Goal: Task Accomplishment & Management: Use online tool/utility

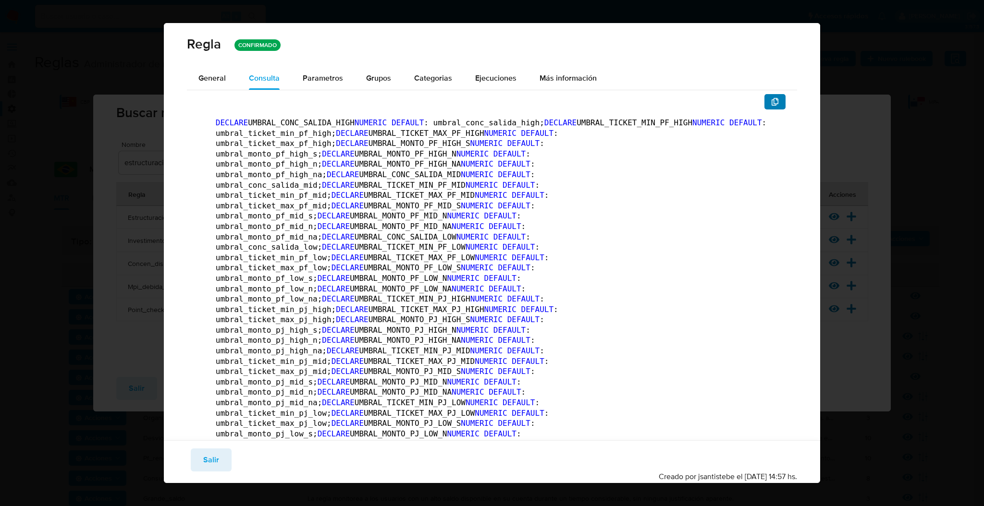
click at [771, 98] on icon "button" at bounding box center [775, 102] width 8 height 8
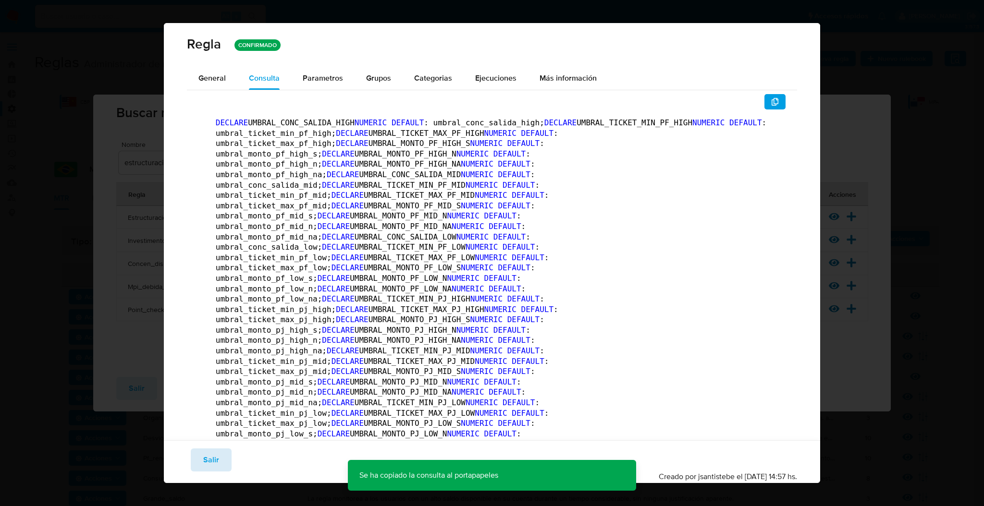
click at [207, 461] on span "Salir" at bounding box center [211, 460] width 16 height 21
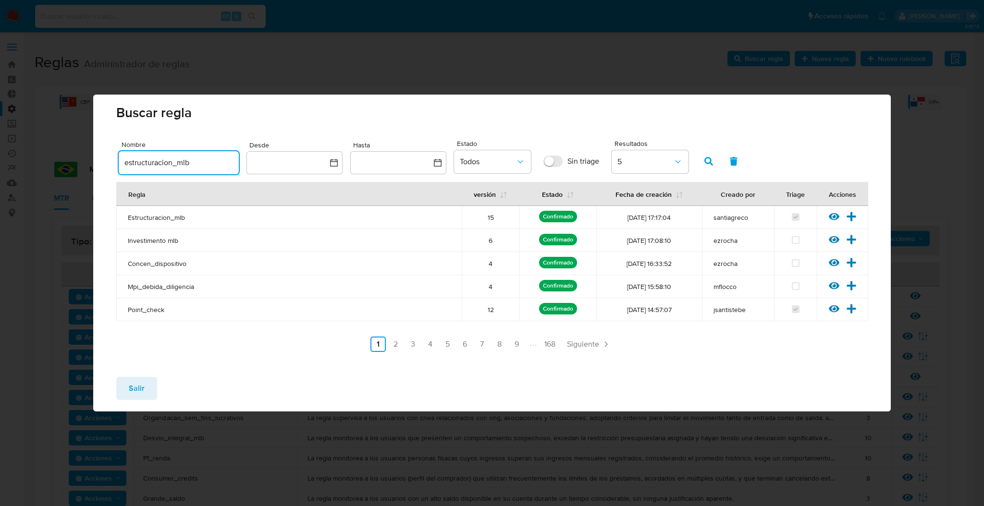
drag, startPoint x: 221, startPoint y: 164, endPoint x: 0, endPoint y: 165, distance: 221.5
click at [0, 165] on div "Buscar regla Nombre estructuracion_mlb Desde Hasta Estado Todos Sin triage Resu…" at bounding box center [492, 253] width 984 height 506
type input "mov"
click at [705, 157] on icon "button" at bounding box center [708, 161] width 9 height 9
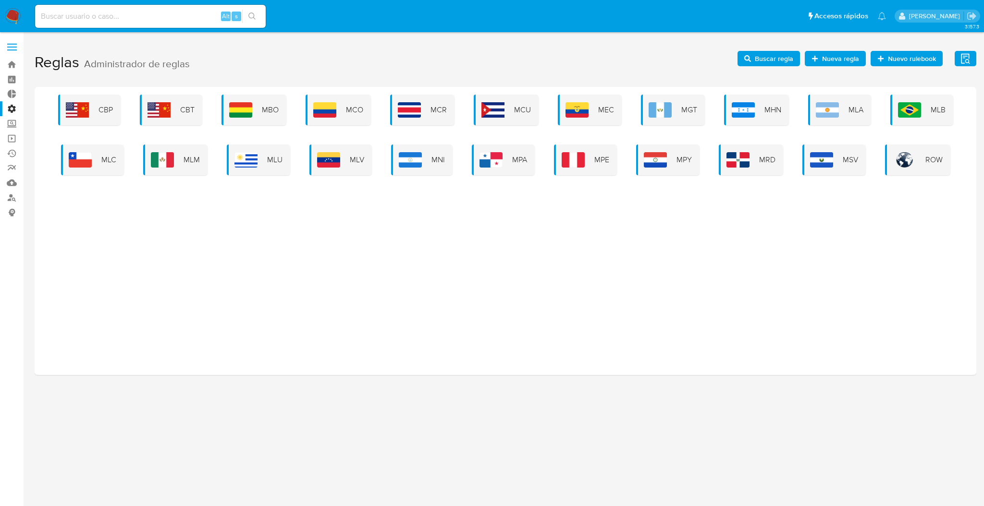
click at [558, 286] on div "CBP CBT MBO MCO MCR MCU MEC MGT MHN MLA MLB MLC MLM MLU MLV MNI MPA MPE MPY MRD…" at bounding box center [506, 231] width 942 height 288
click at [912, 114] on img at bounding box center [909, 109] width 23 height 15
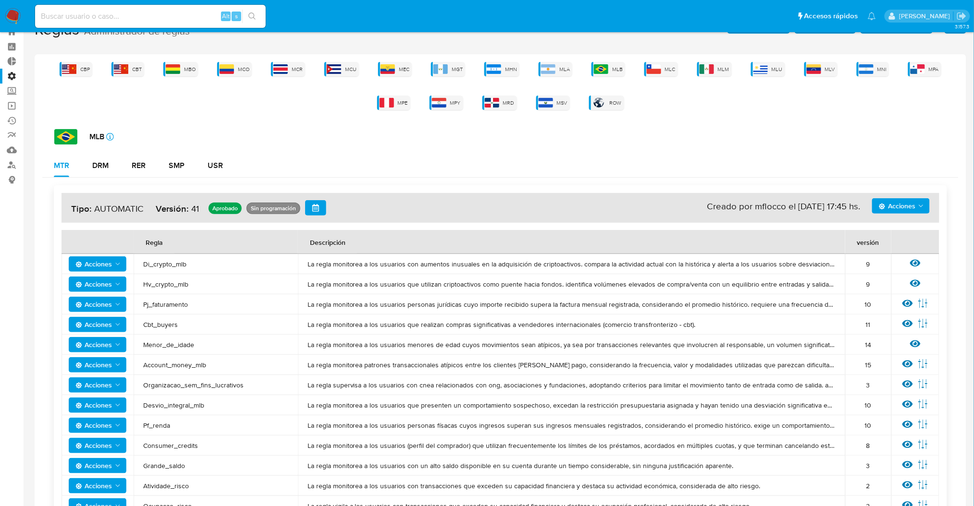
scroll to position [64, 0]
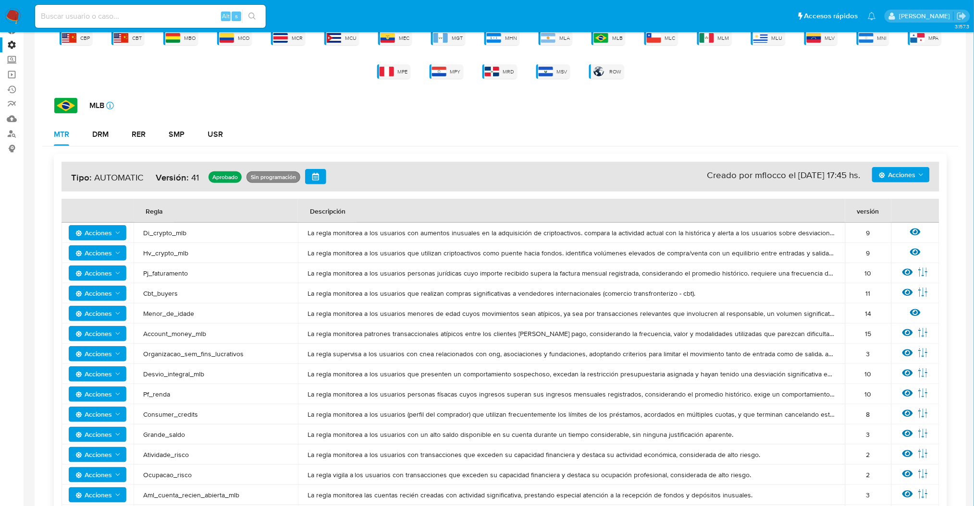
click at [901, 178] on span "Acciones" at bounding box center [897, 174] width 37 height 15
click at [873, 131] on div "MTR DRM RER SMP USR" at bounding box center [500, 134] width 916 height 23
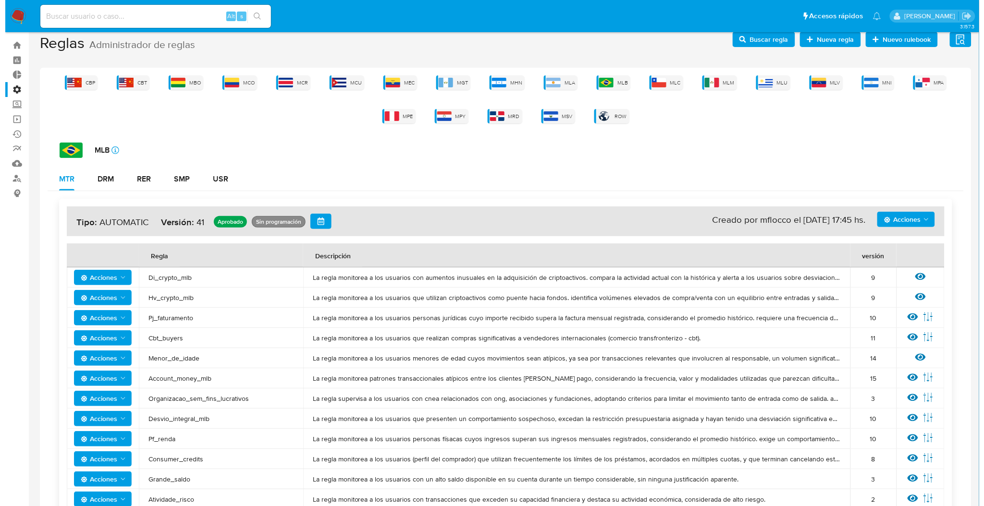
scroll to position [0, 0]
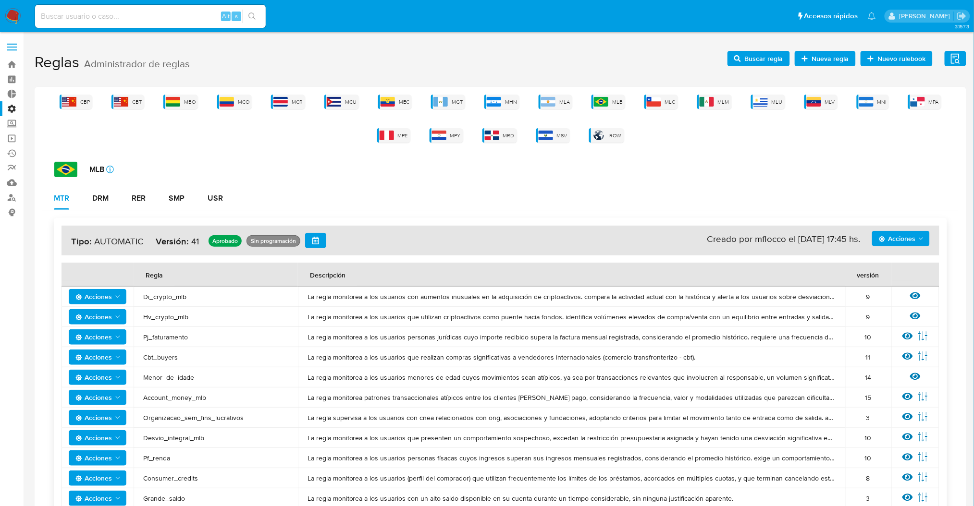
click at [750, 51] on span "Buscar regla" at bounding box center [764, 58] width 38 height 15
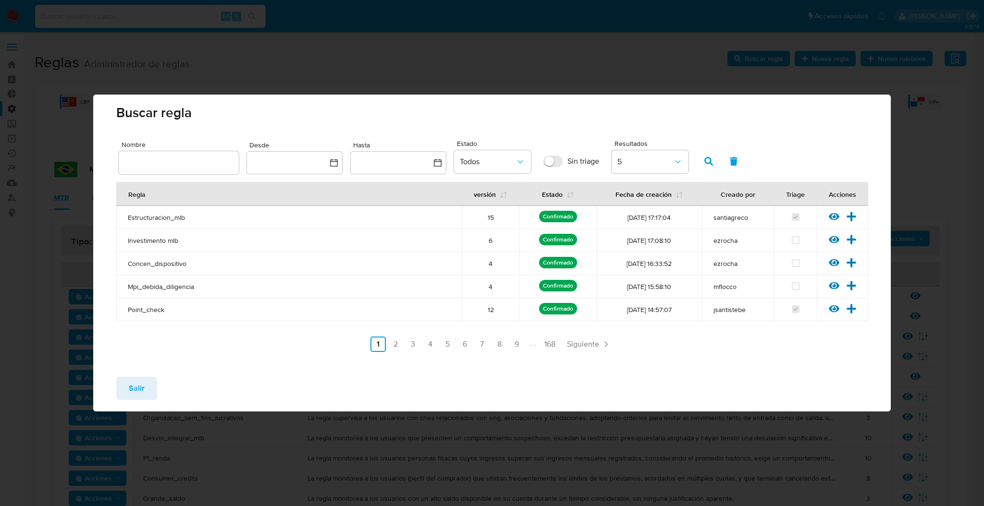
click at [187, 170] on div at bounding box center [179, 162] width 120 height 23
click at [188, 166] on input "text" at bounding box center [179, 163] width 120 height 12
type input "mov"
click at [704, 159] on icon "button" at bounding box center [708, 161] width 9 height 9
click at [835, 216] on icon at bounding box center [834, 216] width 11 height 7
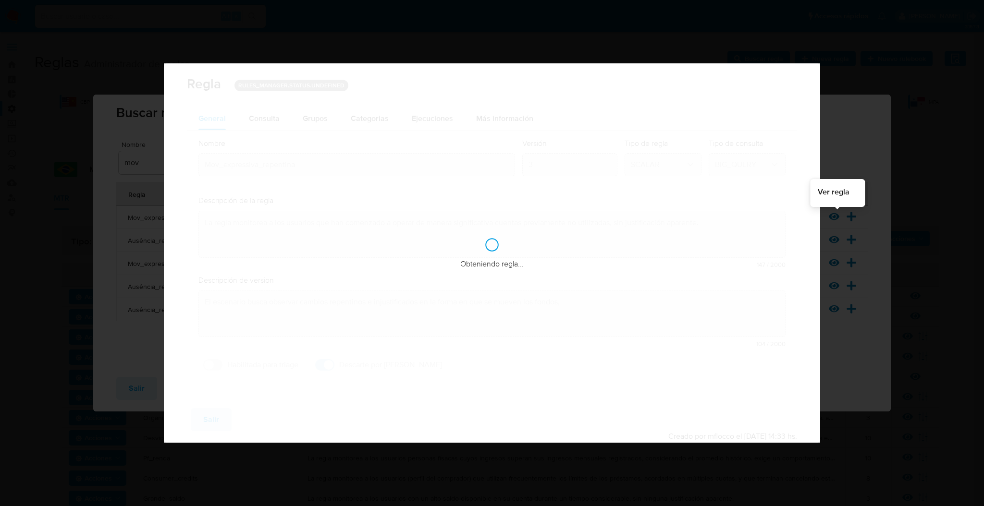
checkbox input "true"
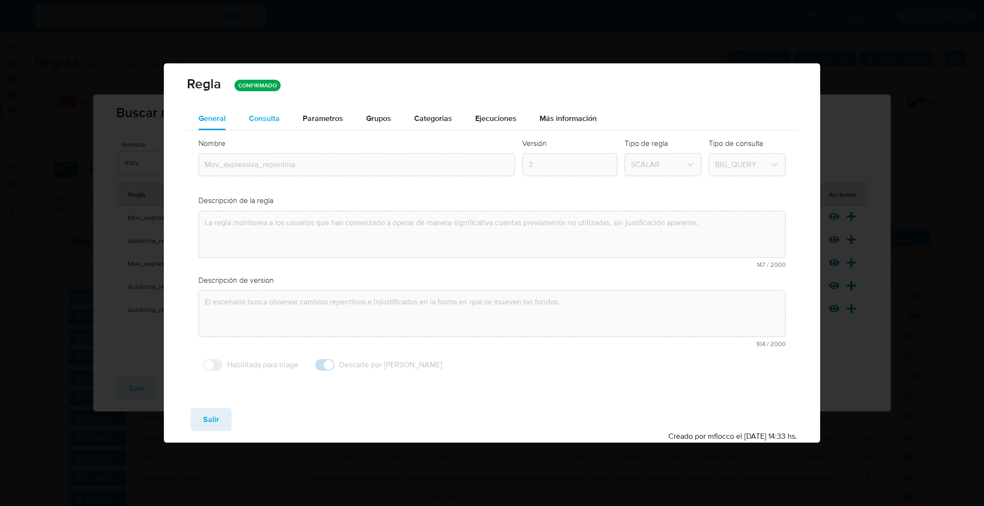
click at [259, 119] on span "Consulta" at bounding box center [264, 118] width 31 height 11
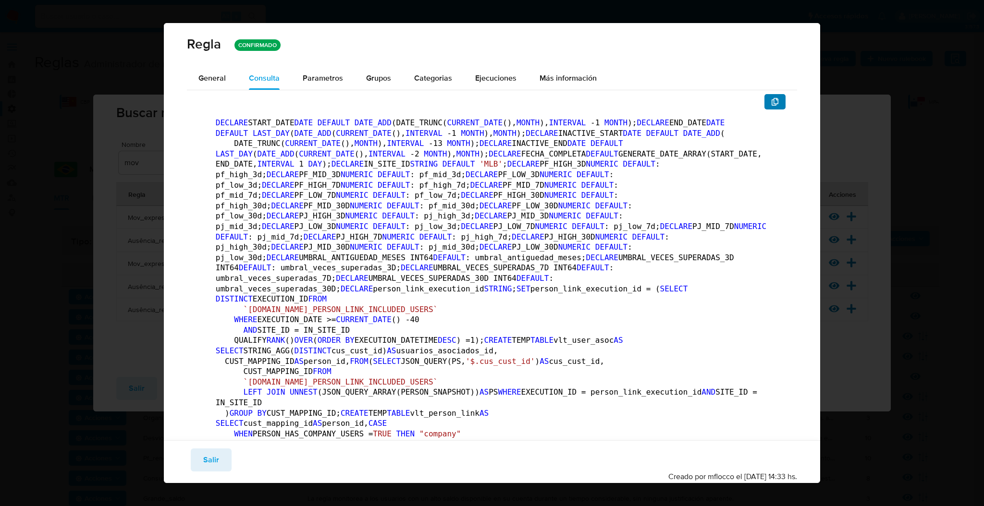
click at [769, 98] on button "button" at bounding box center [774, 101] width 21 height 15
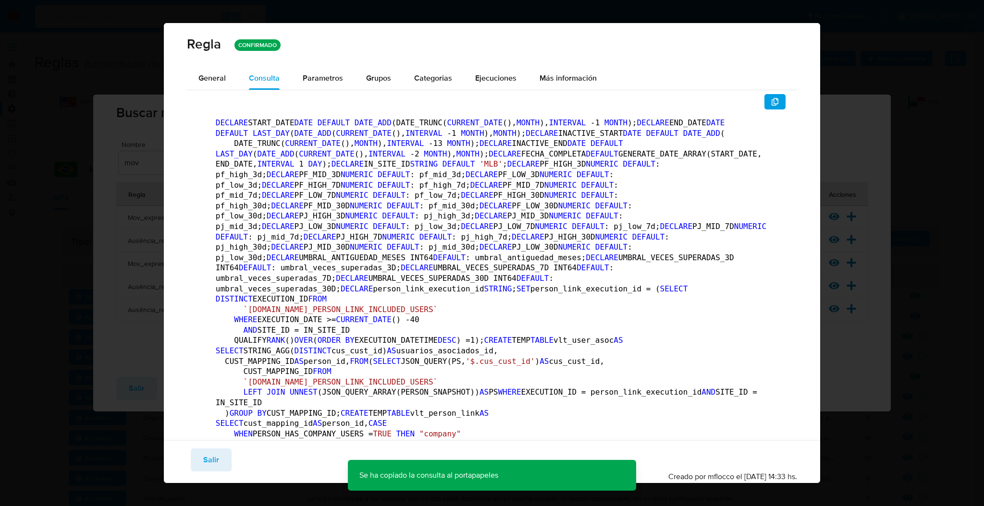
click at [215, 462] on span "Salir" at bounding box center [211, 460] width 16 height 21
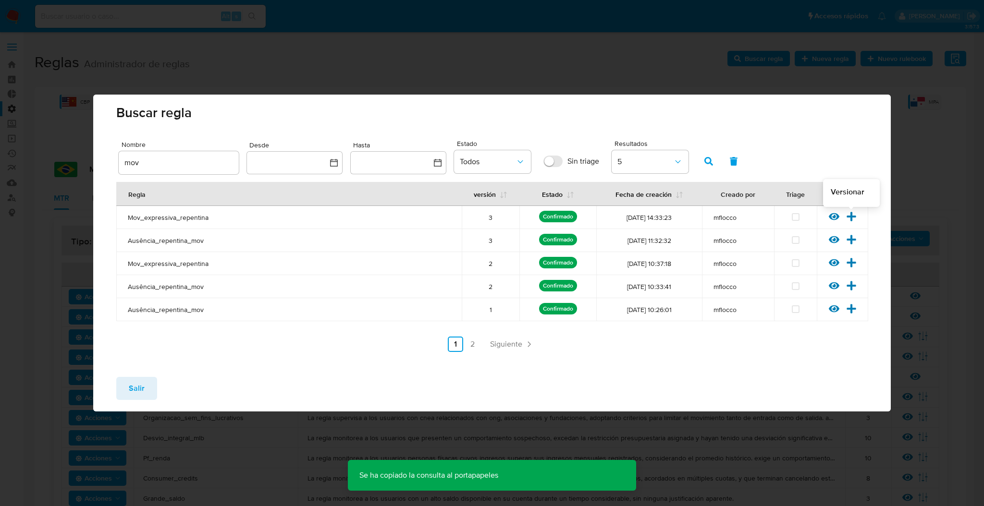
click at [851, 218] on icon at bounding box center [851, 216] width 9 height 9
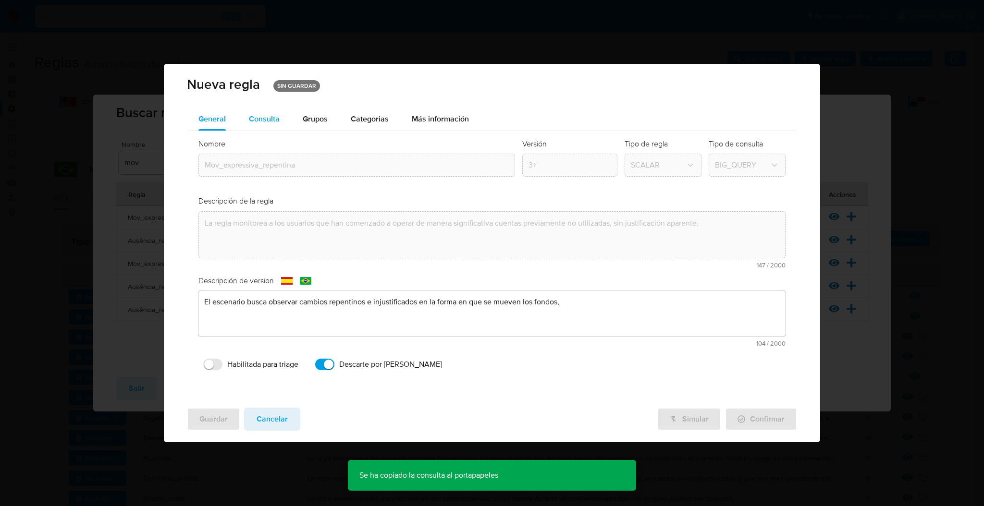
click at [258, 119] on span "Consulta" at bounding box center [264, 118] width 31 height 11
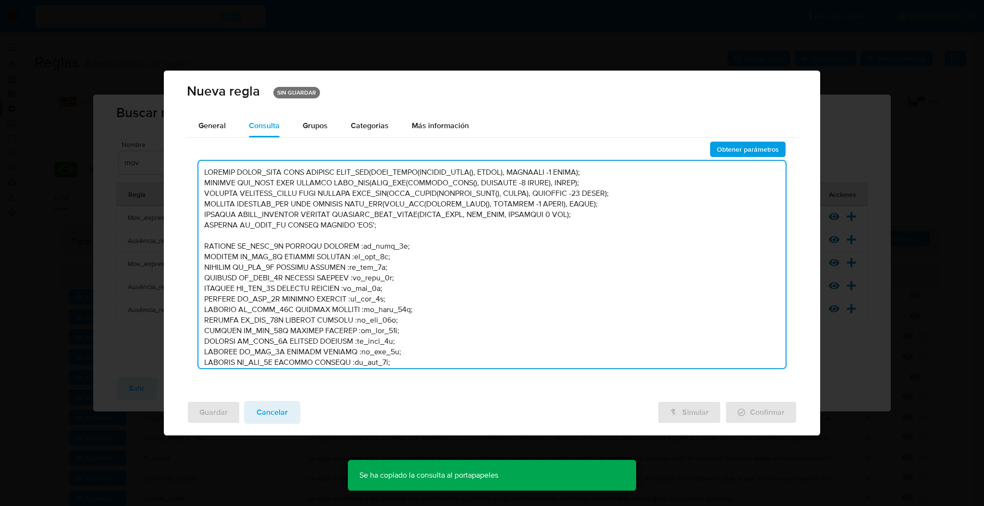
click at [385, 214] on textarea at bounding box center [491, 265] width 587 height 208
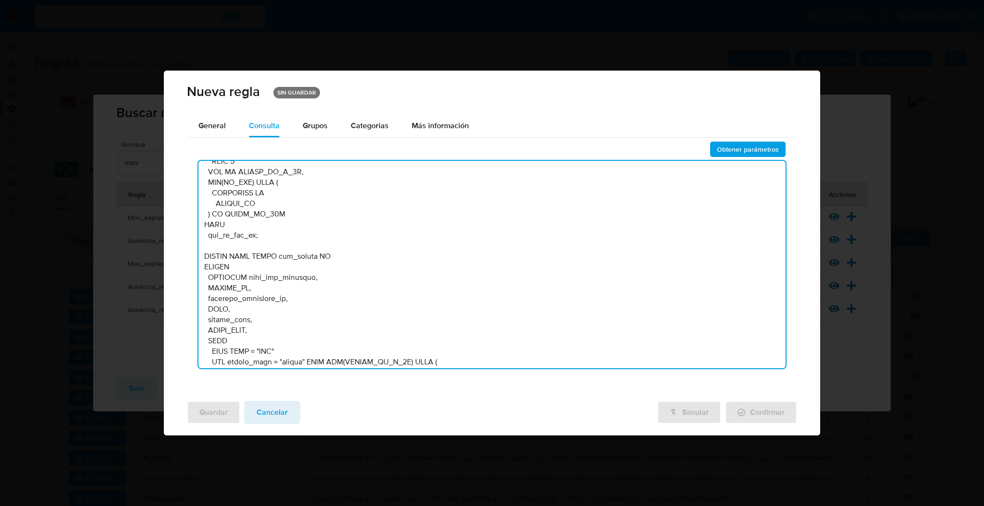
scroll to position [5301, 0]
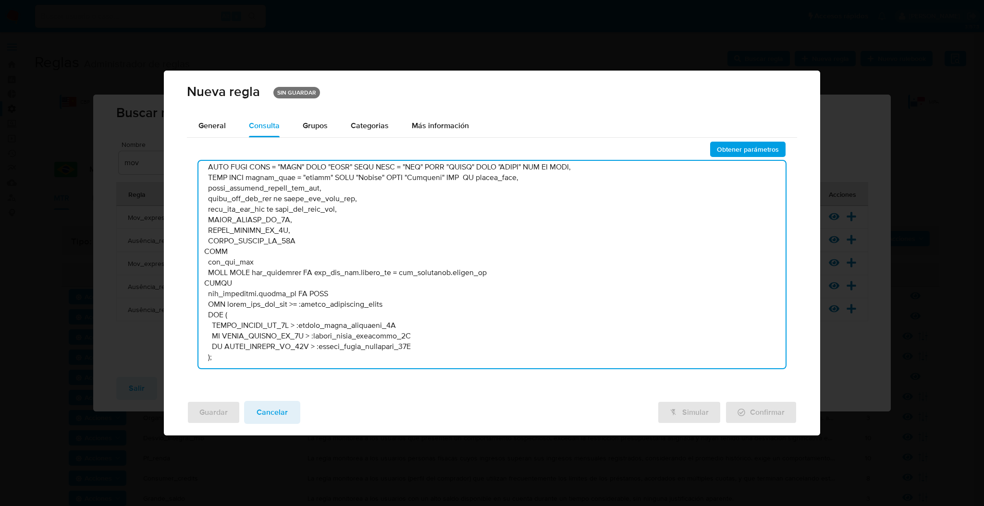
drag, startPoint x: 203, startPoint y: 293, endPoint x: 414, endPoint y: 537, distance: 322.6
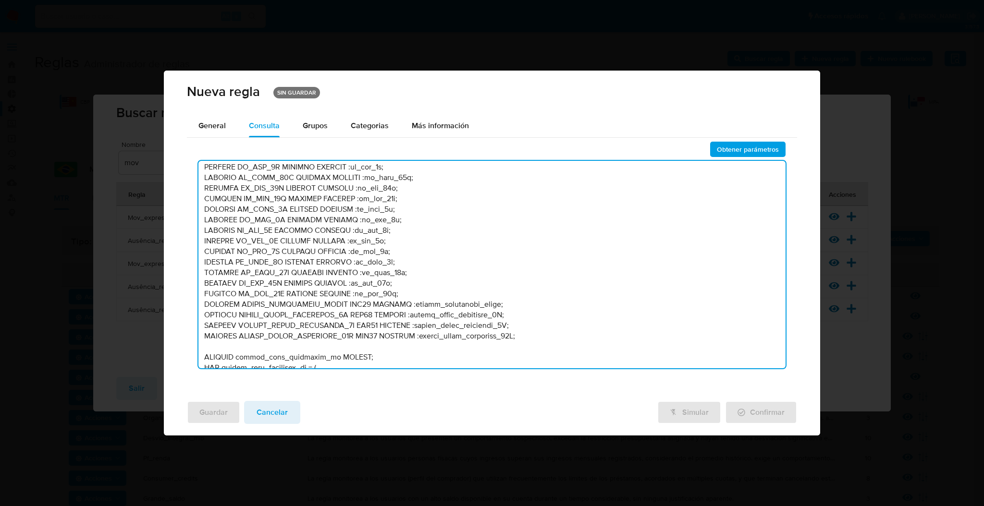
scroll to position [5295, 0]
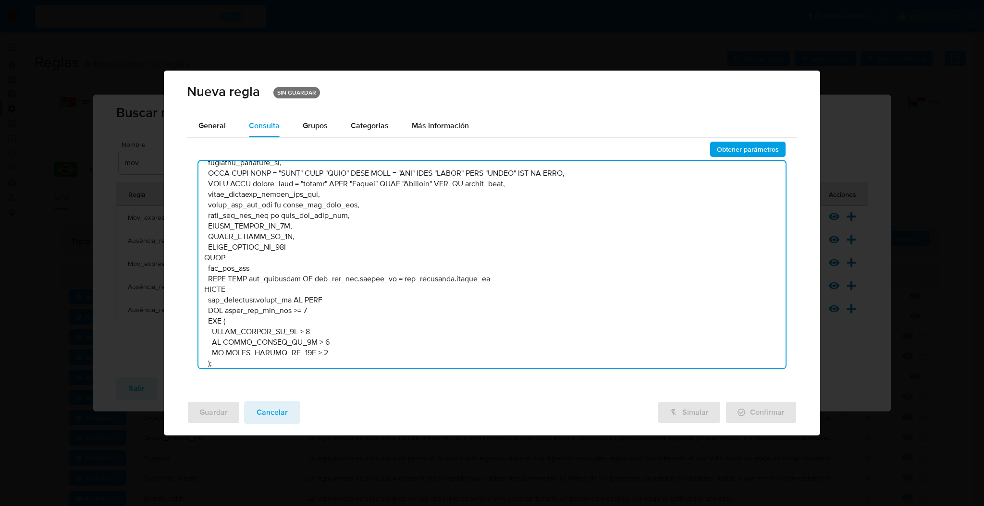
type textarea "DECLARE START_DATE DATE DEFAULT DATE_ADD(DATE_TRUNC(CURRENT_DATE(), MONTH), INT…"
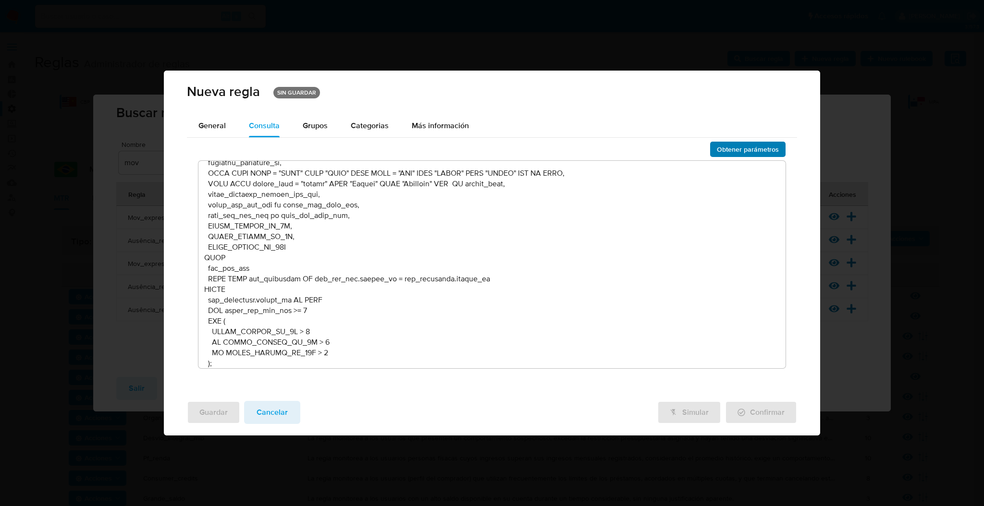
click at [758, 150] on span "Obtener parámetros" at bounding box center [748, 149] width 62 height 13
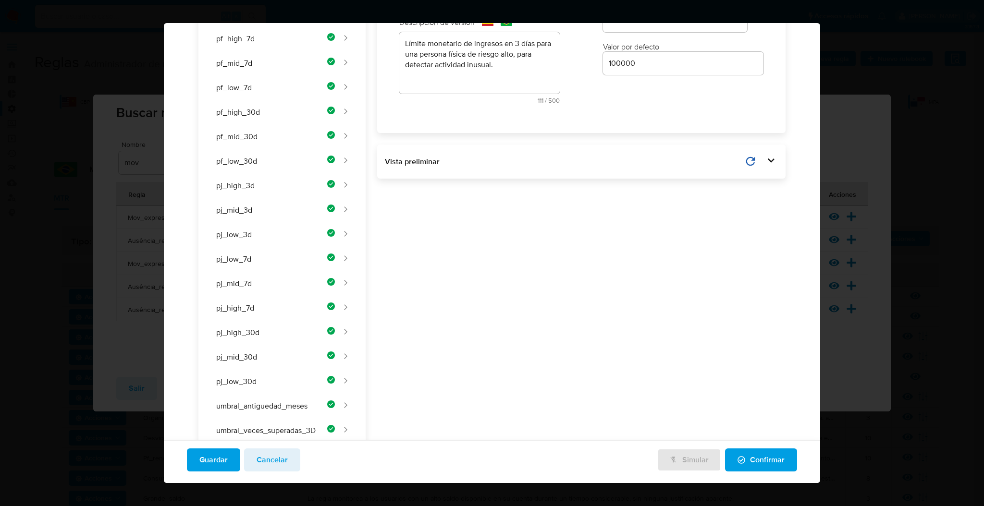
scroll to position [247, 0]
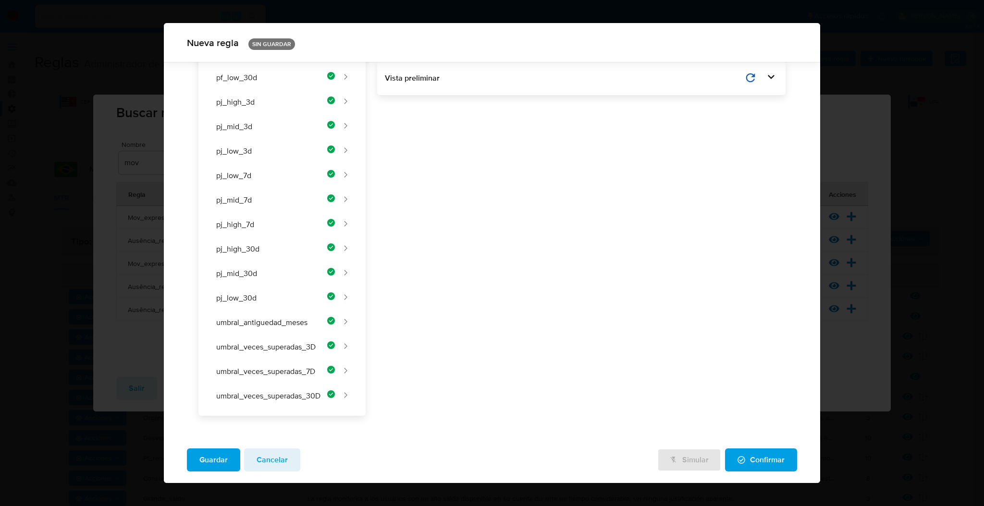
click at [217, 471] on span "Guardar" at bounding box center [213, 460] width 28 height 21
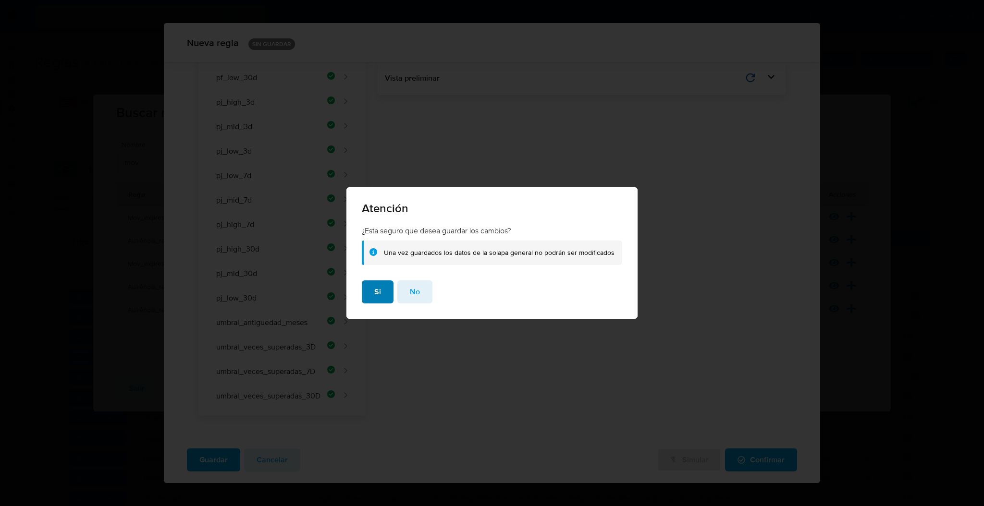
click at [373, 289] on button "Si" at bounding box center [378, 292] width 32 height 23
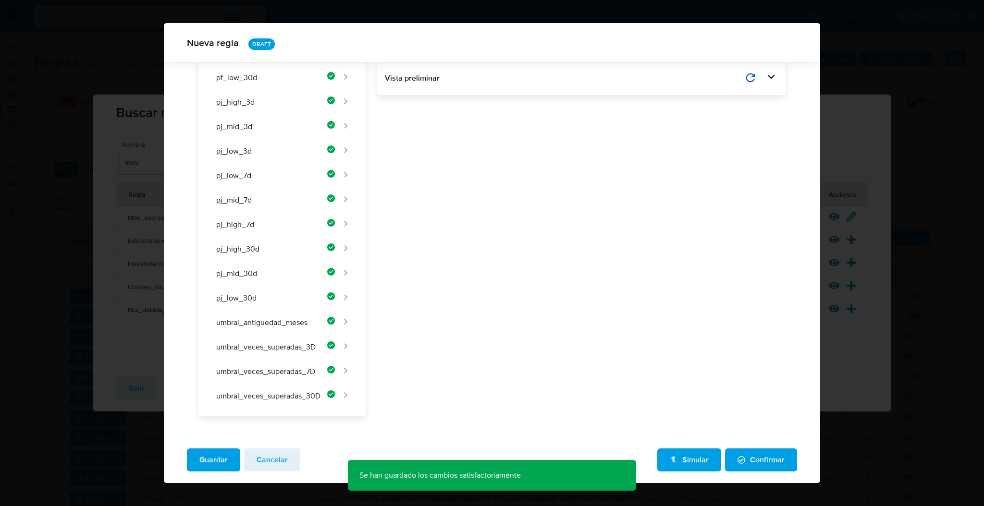
click at [750, 453] on span "Confirmar" at bounding box center [761, 460] width 47 height 21
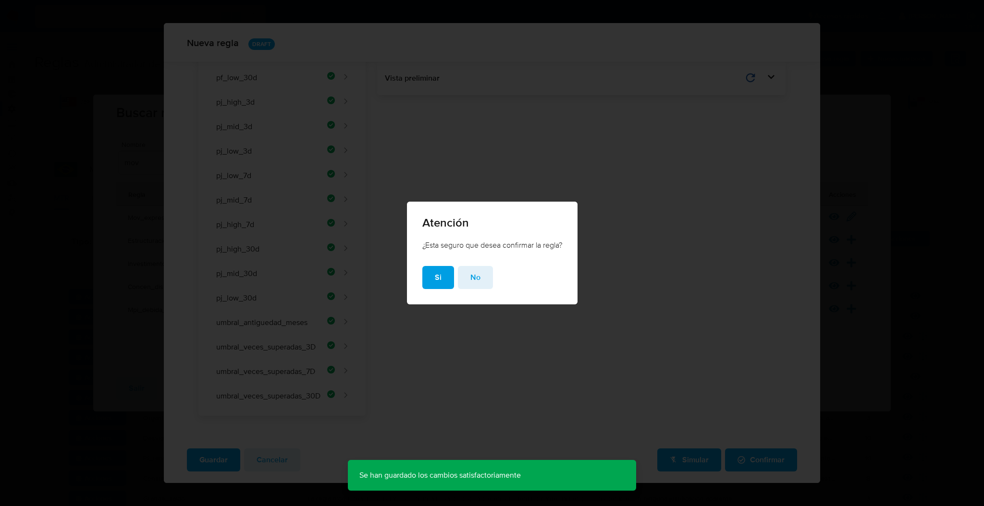
click at [426, 279] on button "Si" at bounding box center [438, 277] width 32 height 23
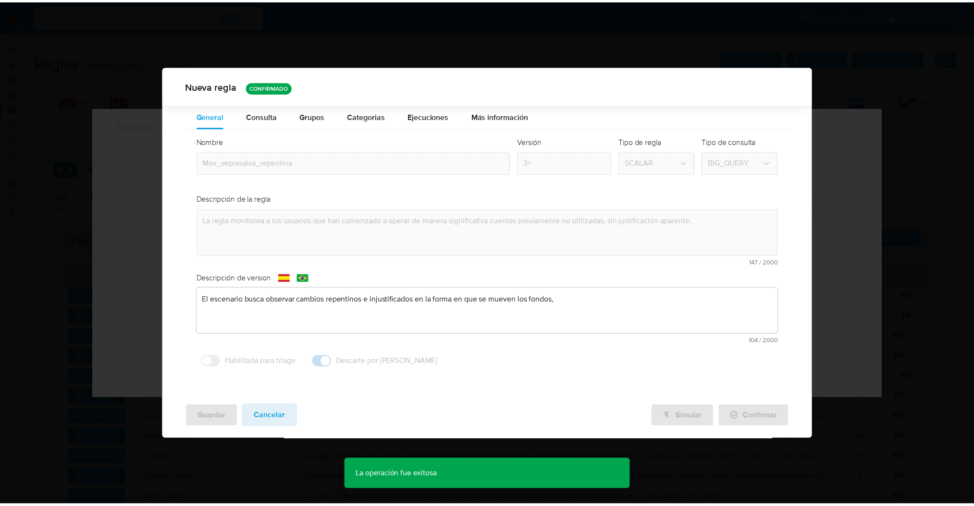
scroll to position [0, 0]
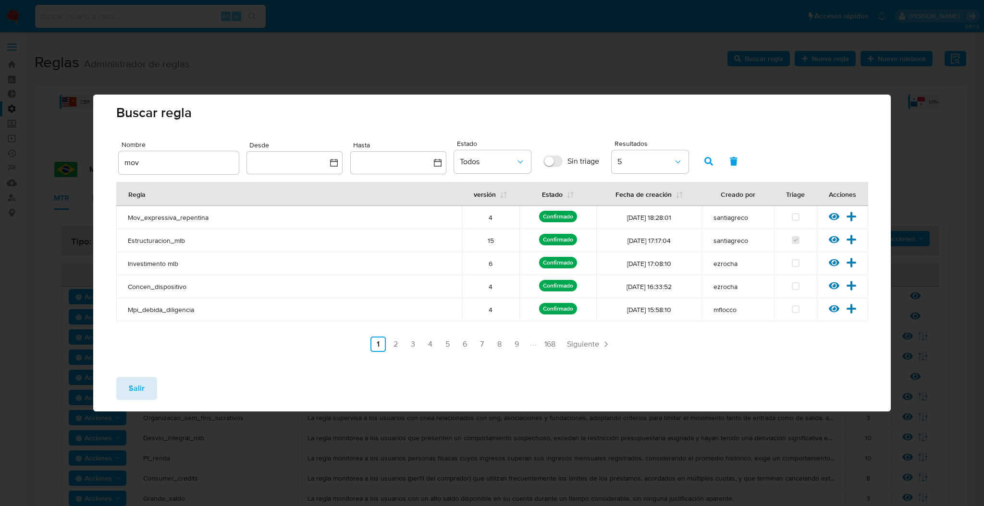
click at [134, 386] on span "Salir" at bounding box center [137, 388] width 16 height 21
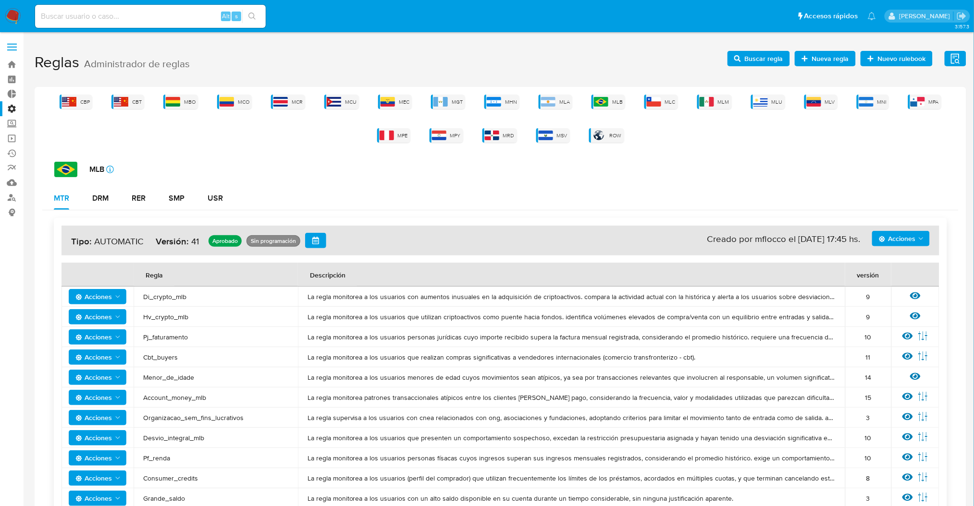
click at [770, 52] on span "Buscar regla" at bounding box center [764, 58] width 38 height 15
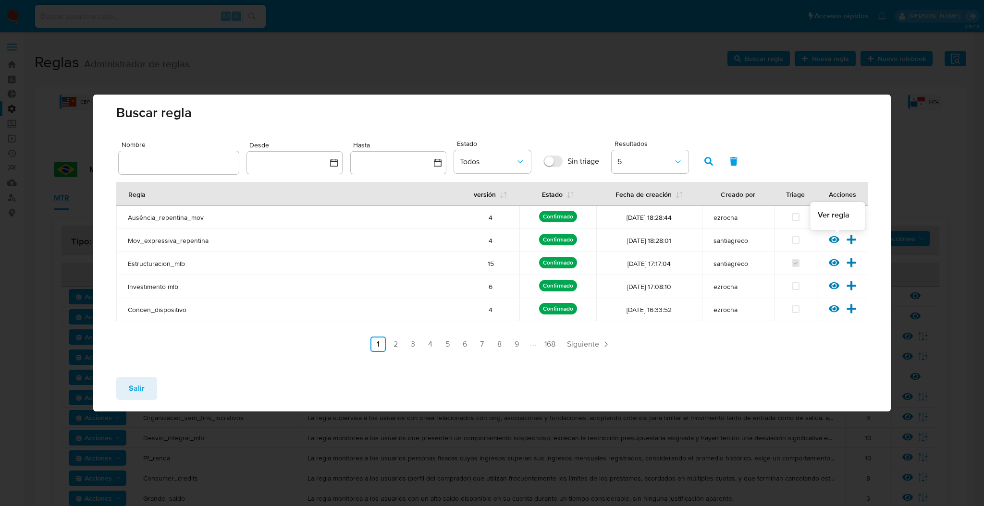
click at [833, 238] on icon at bounding box center [834, 239] width 11 height 11
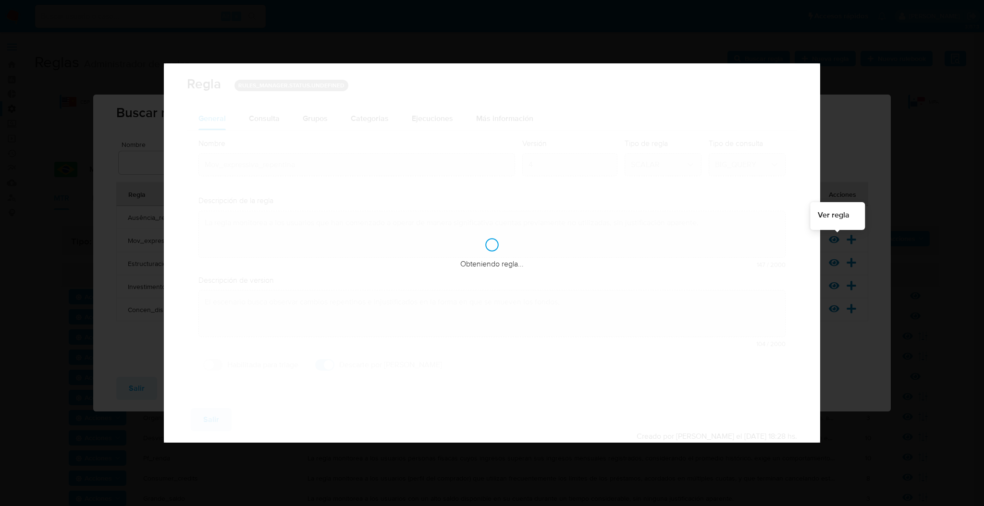
checkbox input "true"
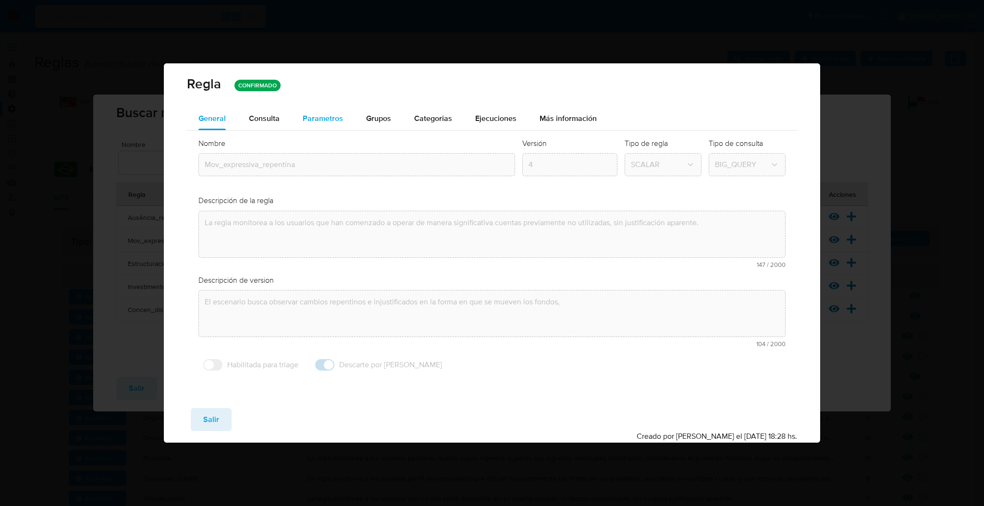
click at [310, 123] on span "Parametros" at bounding box center [323, 118] width 40 height 11
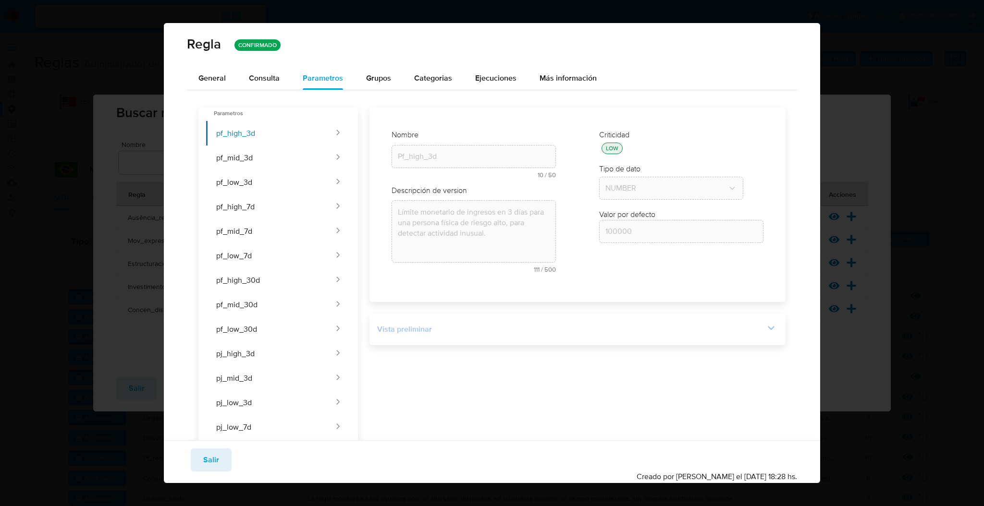
click at [600, 336] on div "Vista preliminar" at bounding box center [577, 329] width 401 height 16
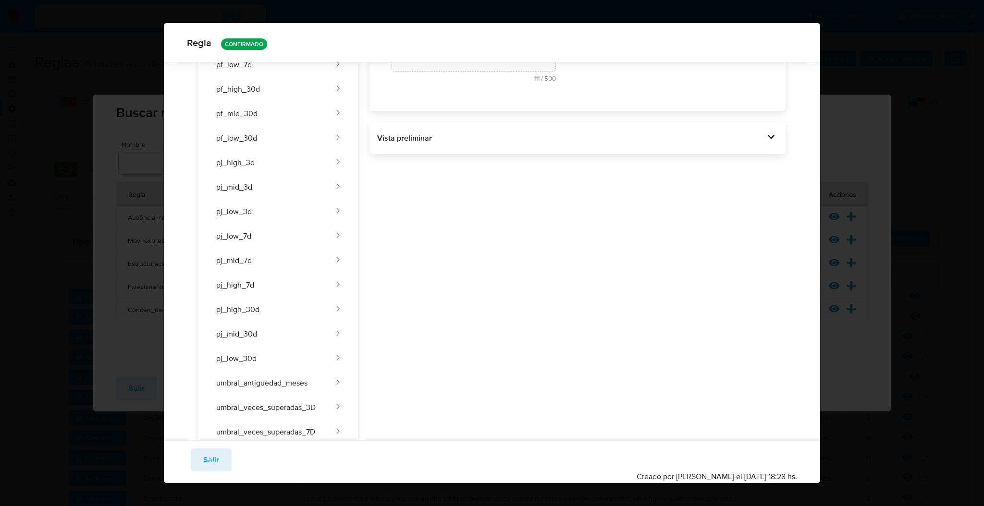
scroll to position [188, 0]
click at [764, 144] on div at bounding box center [770, 137] width 13 height 16
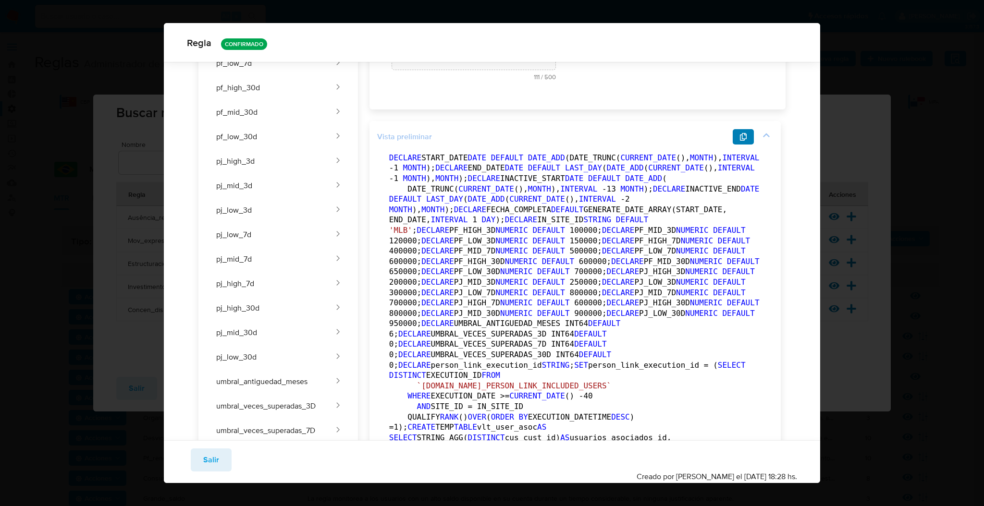
click at [740, 142] on span "button" at bounding box center [743, 136] width 8 height 13
click at [205, 465] on span "Salir" at bounding box center [211, 460] width 16 height 21
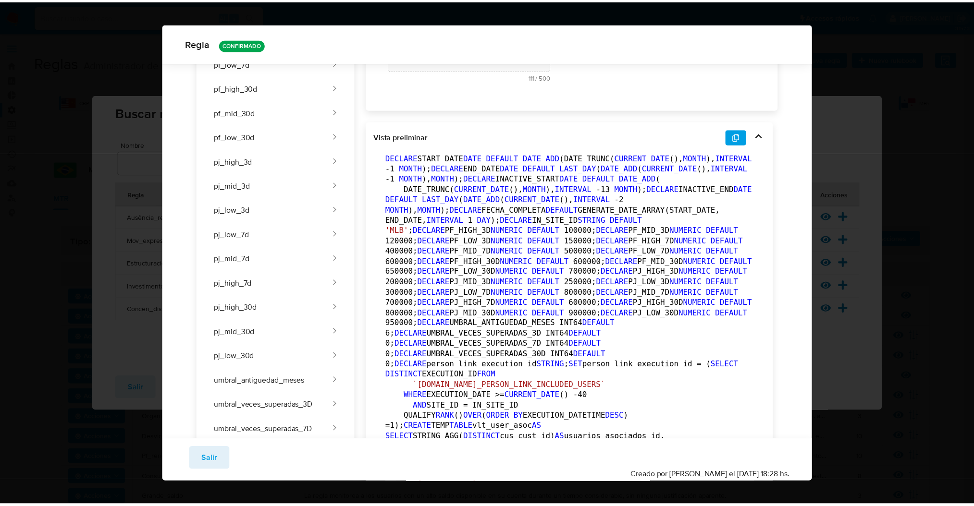
scroll to position [0, 0]
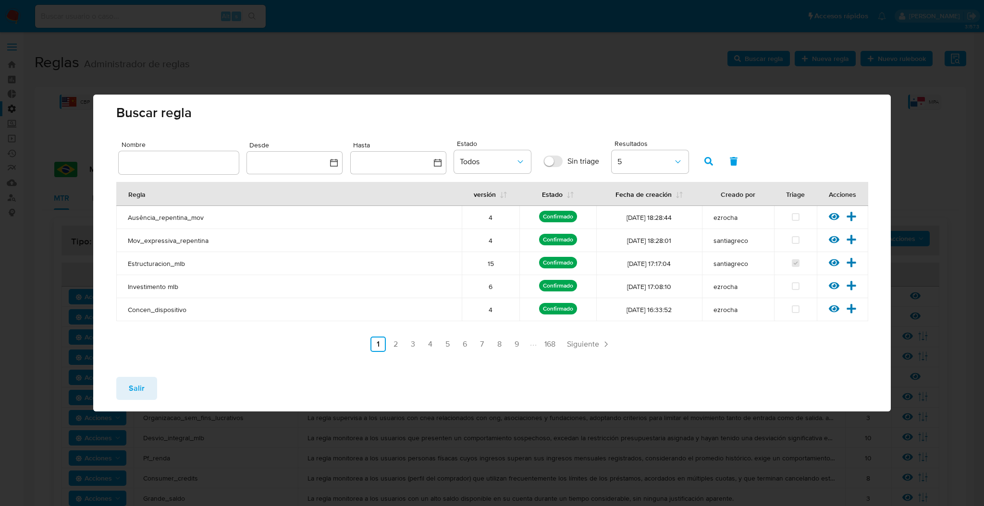
click at [143, 384] on span "Salir" at bounding box center [137, 388] width 16 height 21
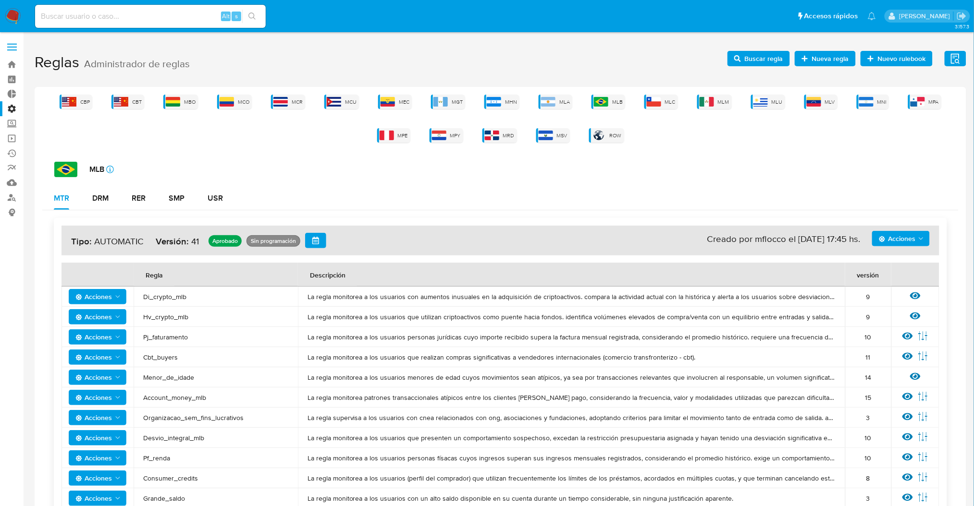
click at [904, 238] on span "Acciones" at bounding box center [897, 238] width 37 height 15
drag, startPoint x: 783, startPoint y: 234, endPoint x: 764, endPoint y: 218, distance: 24.5
click at [782, 233] on div "Creado por mflocco el [DATE] 17:45 hs." at bounding box center [783, 239] width 153 height 12
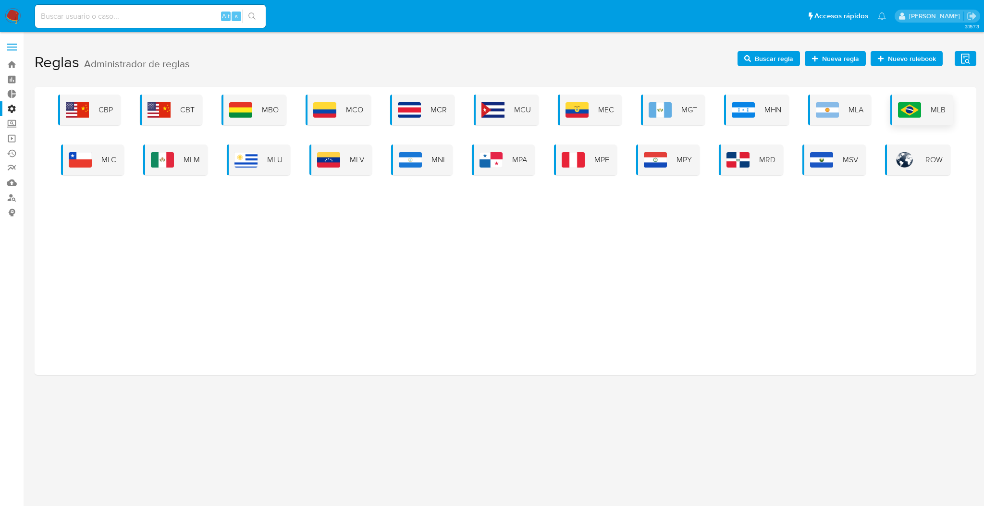
click at [932, 106] on span "MLB" at bounding box center [938, 110] width 15 height 11
